Goal: Answer question/provide support

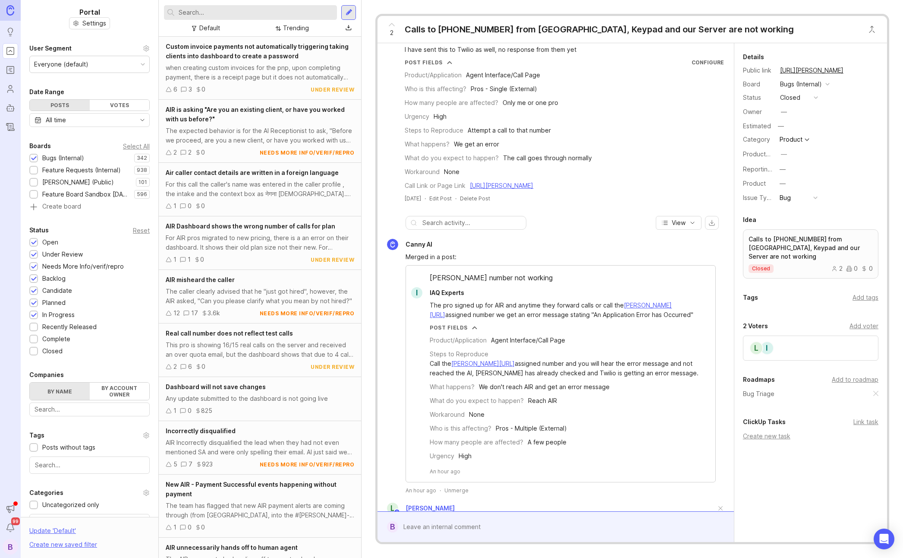
scroll to position [55, 0]
click at [616, 450] on div "Urgency High" at bounding box center [565, 454] width 271 height 9
click at [618, 450] on div "Urgency High" at bounding box center [565, 454] width 271 height 9
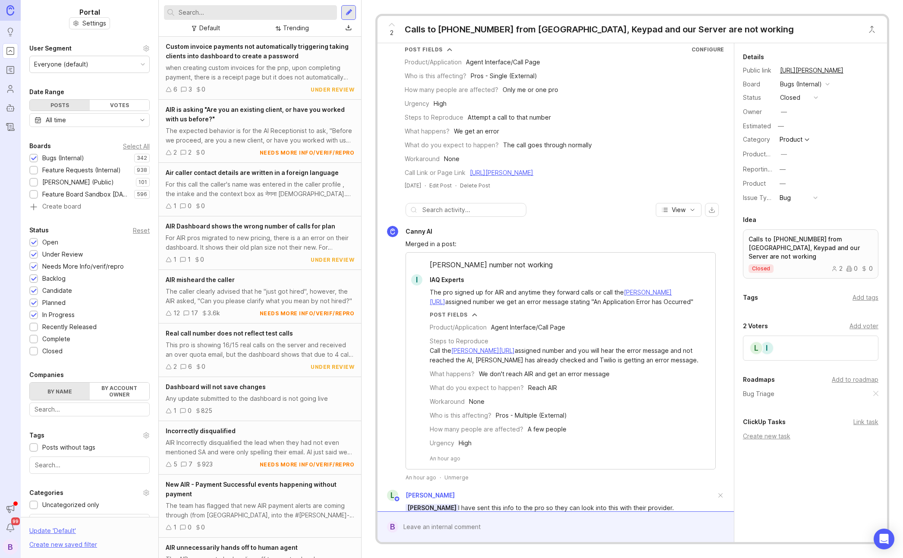
click at [448, 276] on span "IAQ Experts" at bounding box center [447, 279] width 35 height 7
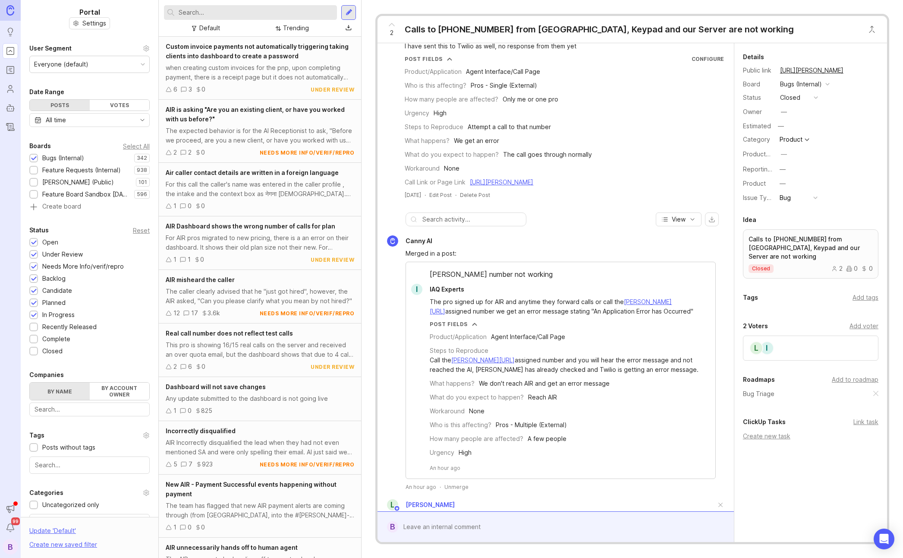
scroll to position [73, 0]
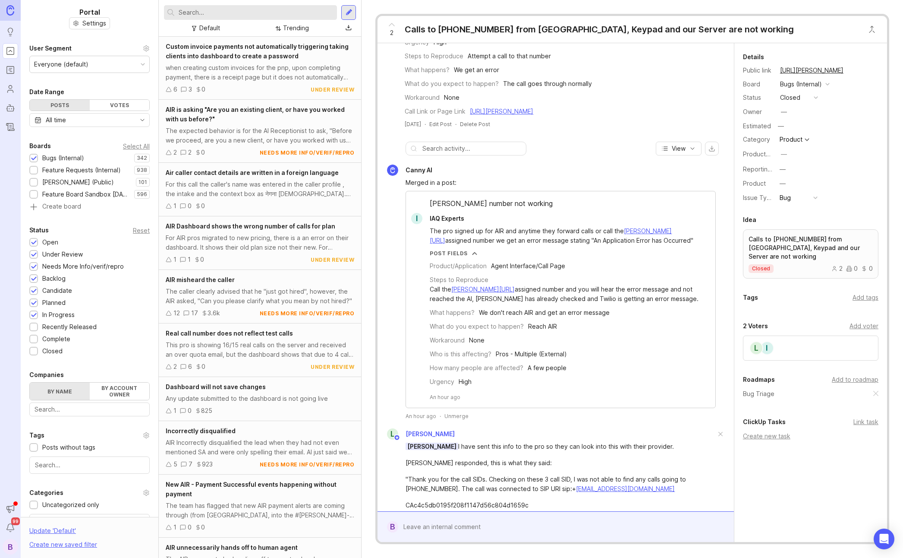
scroll to position [128, 0]
click at [458, 412] on div "Unmerge" at bounding box center [457, 415] width 24 height 7
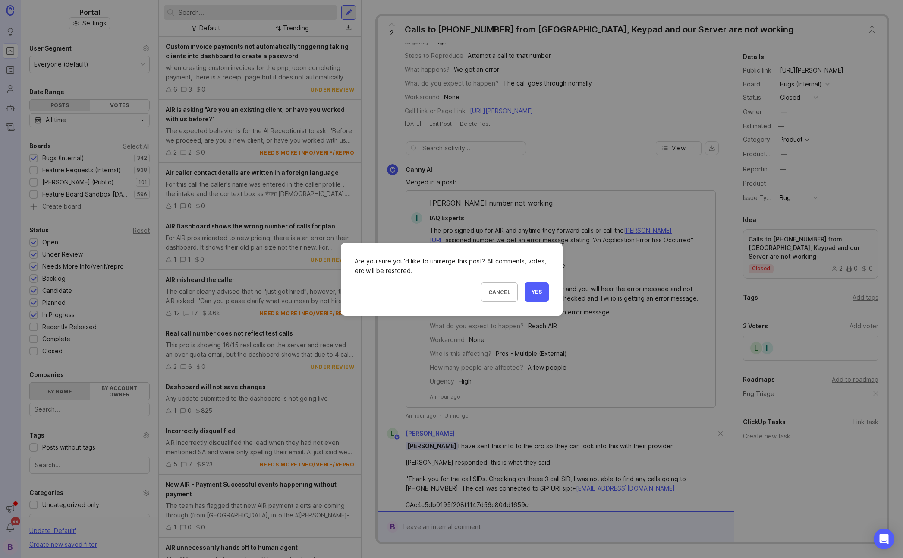
click at [536, 297] on button "Yes" at bounding box center [537, 291] width 24 height 19
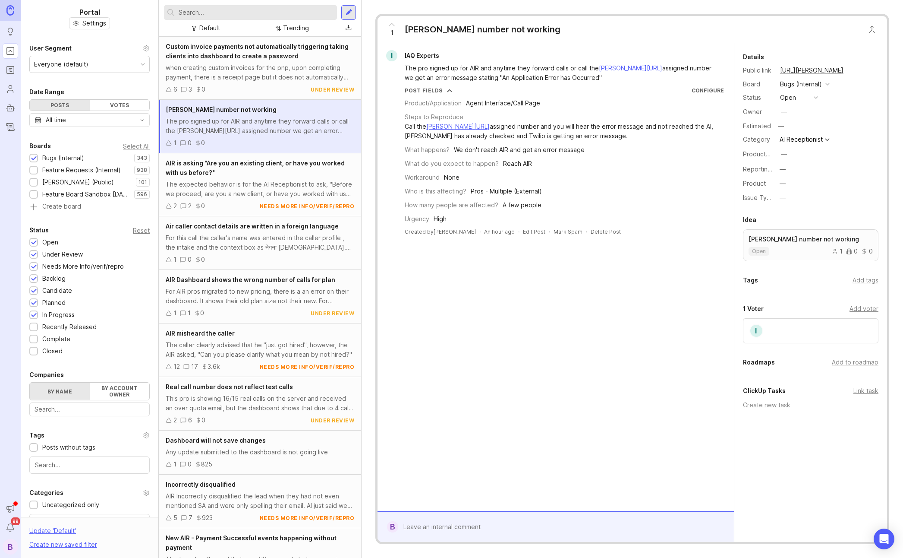
click at [559, 519] on form "B" at bounding box center [556, 526] width 356 height 31
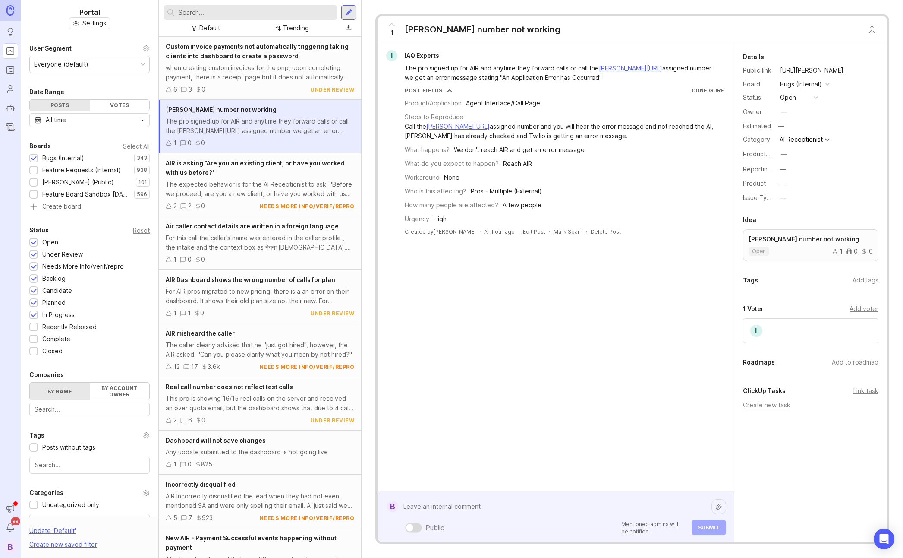
click at [559, 523] on div "Public Mentioned admins will be notified. Submit" at bounding box center [562, 516] width 328 height 37
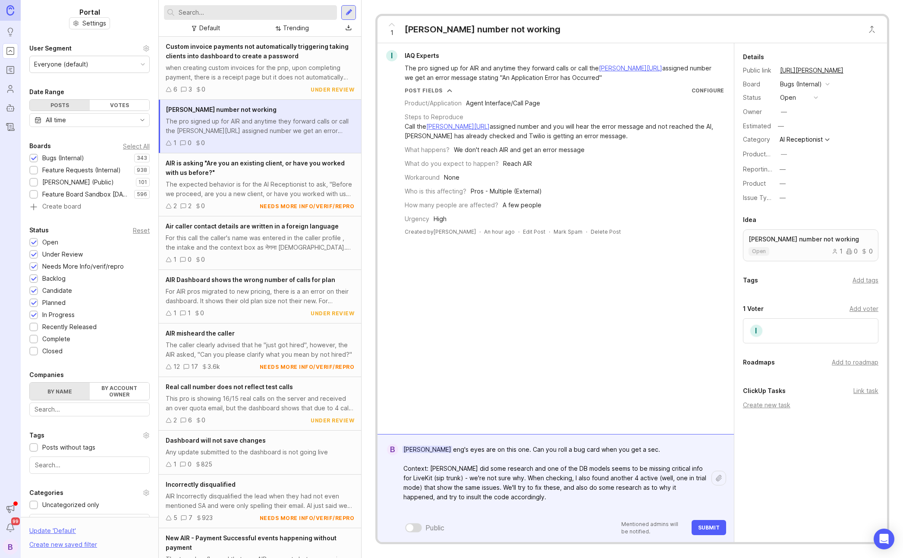
type textarea "[PERSON_NAME] eng's eyes are on this one. Can you roll a bug card when you get …"
click at [712, 529] on span "Submit" at bounding box center [709, 527] width 22 height 6
